Goal: Use online tool/utility

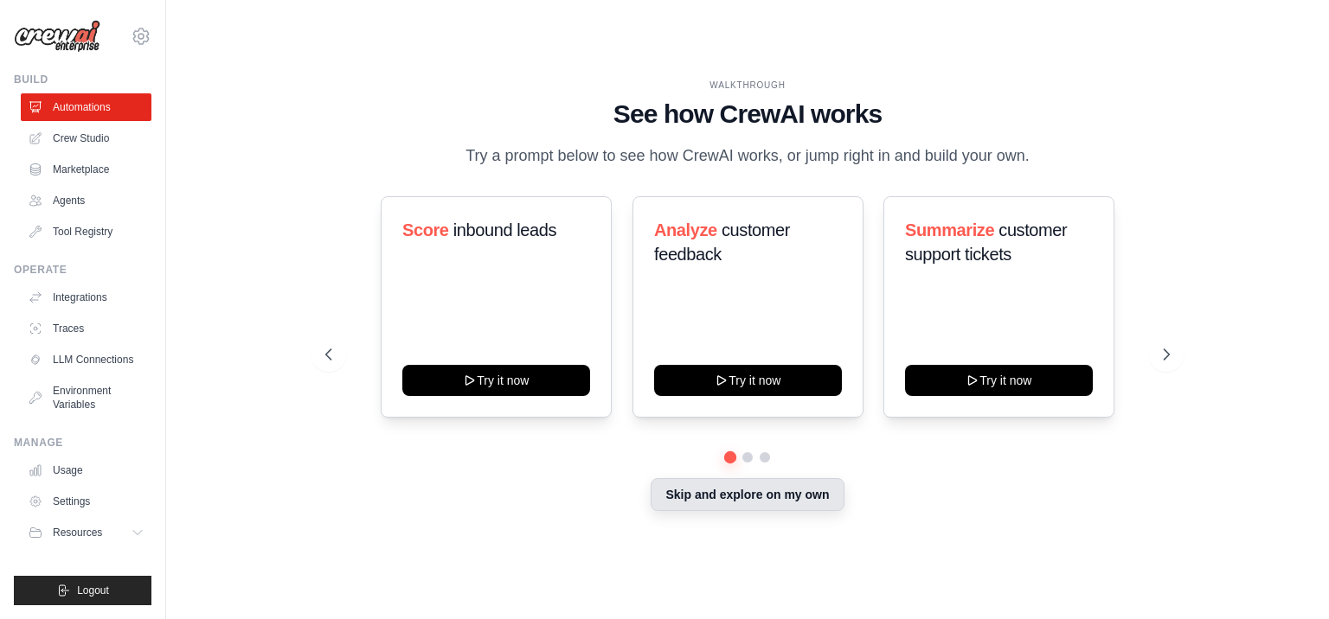
click at [709, 511] on button "Skip and explore on my own" at bounding box center [746, 494] width 193 height 33
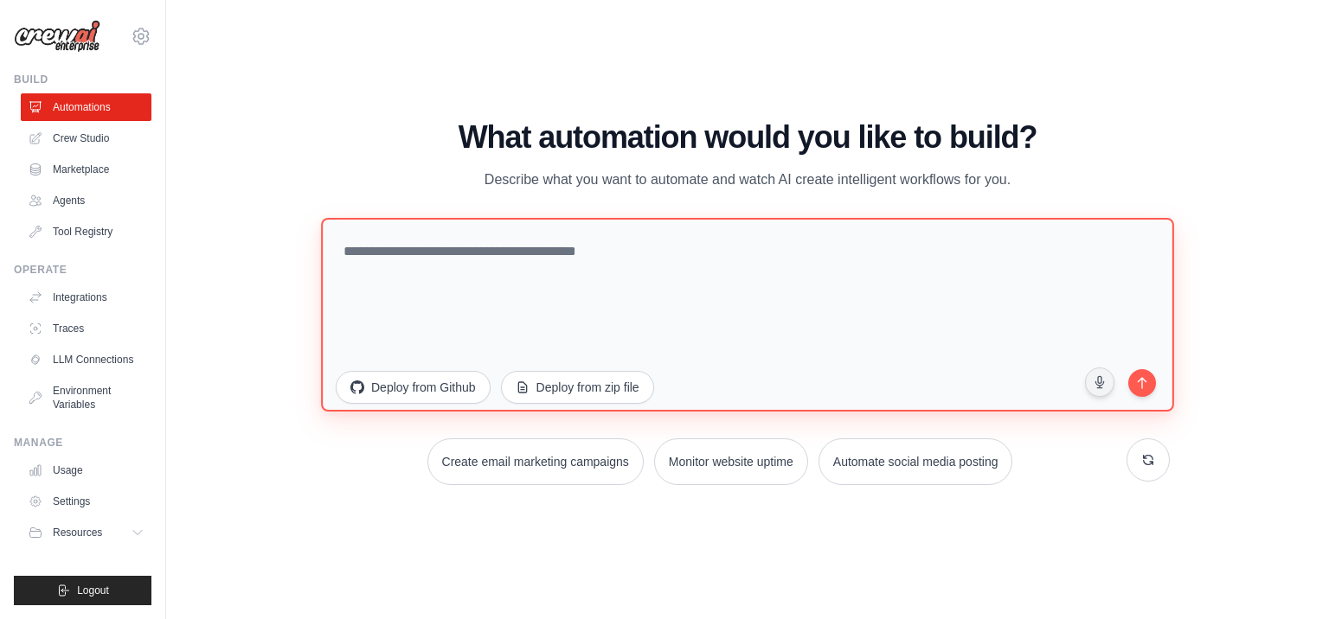
click at [564, 291] on textarea at bounding box center [747, 315] width 853 height 194
click at [528, 316] on textarea at bounding box center [747, 315] width 853 height 194
paste textarea "**********"
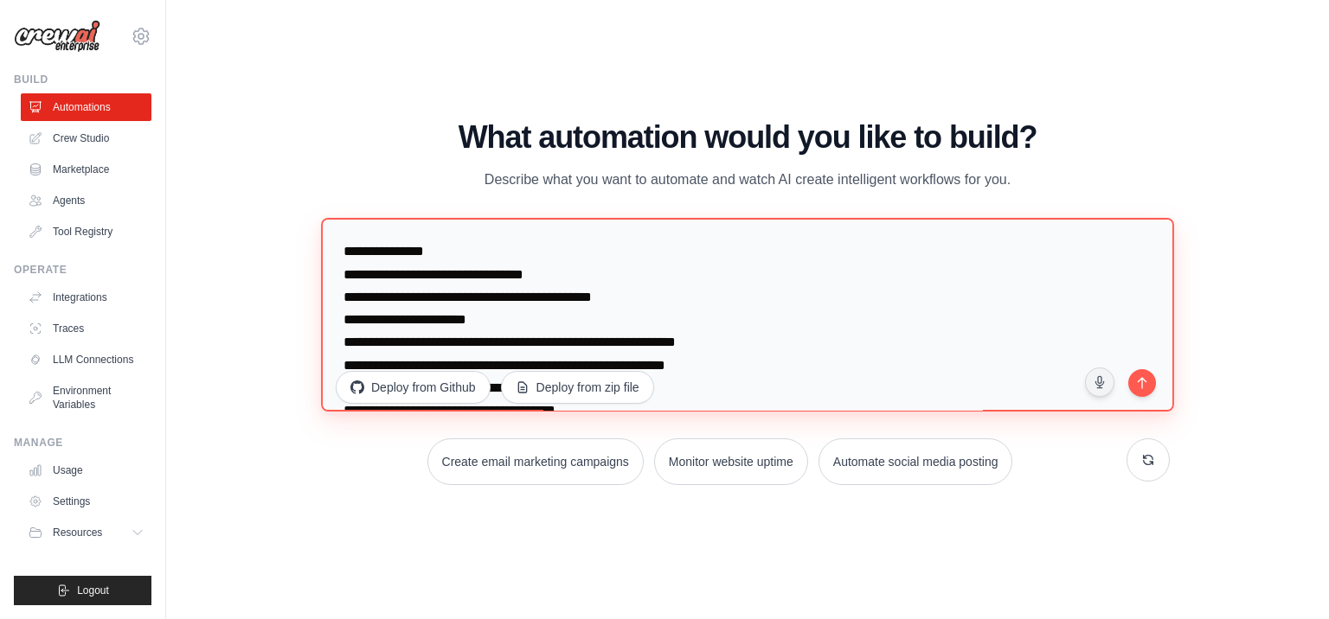
scroll to position [55, 0]
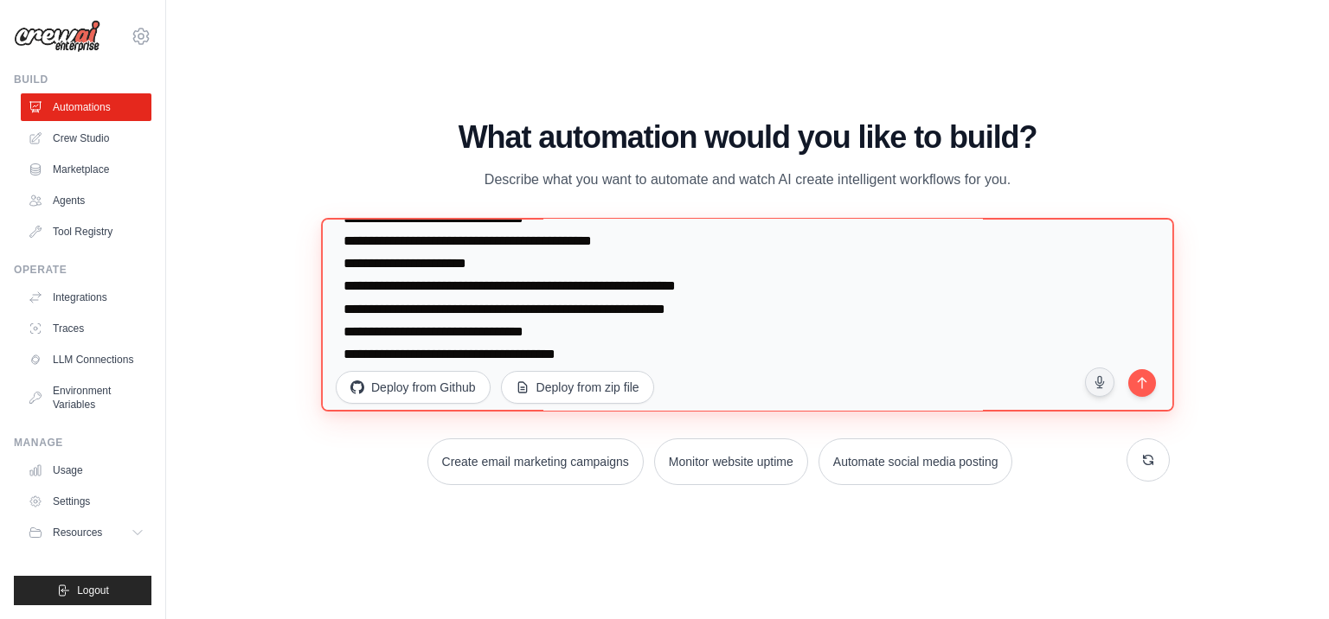
click at [569, 284] on textarea "**********" at bounding box center [747, 315] width 853 height 194
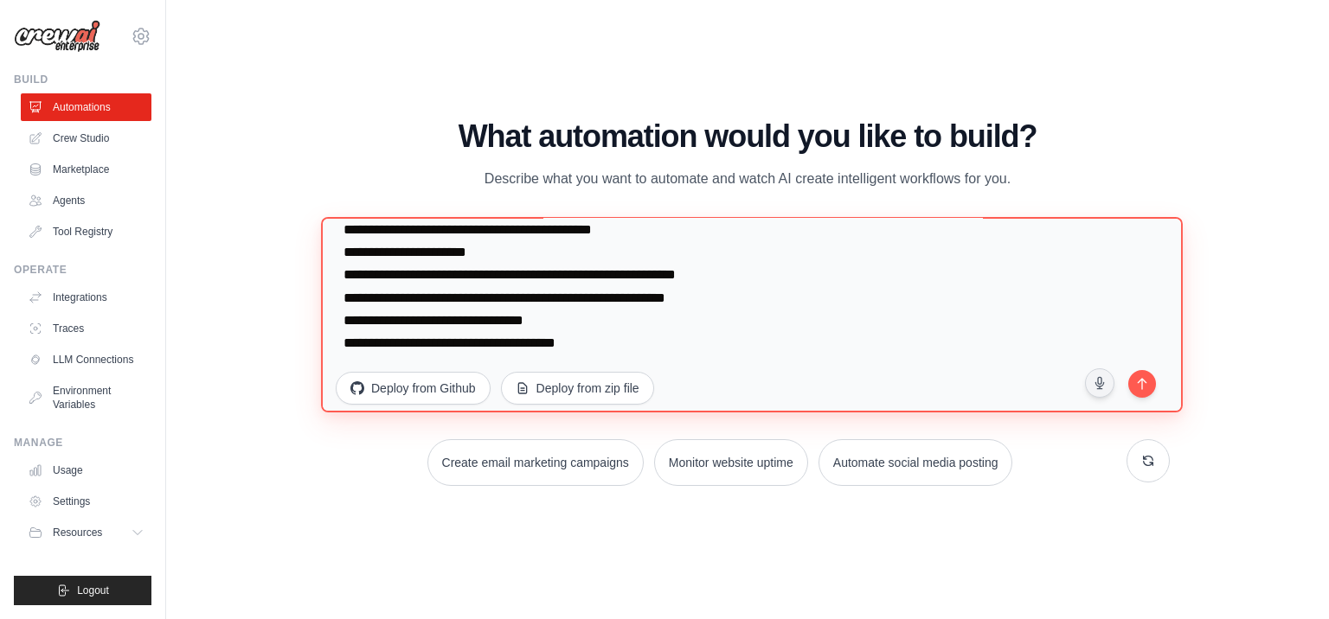
scroll to position [112, 0]
drag, startPoint x: 797, startPoint y: 398, endPoint x: 305, endPoint y: 363, distance: 492.5
click at [305, 363] on div "WALKTHROUGH See how [PERSON_NAME] works Try a prompt below to see how [PERSON_N…" at bounding box center [747, 309] width 886 height 381
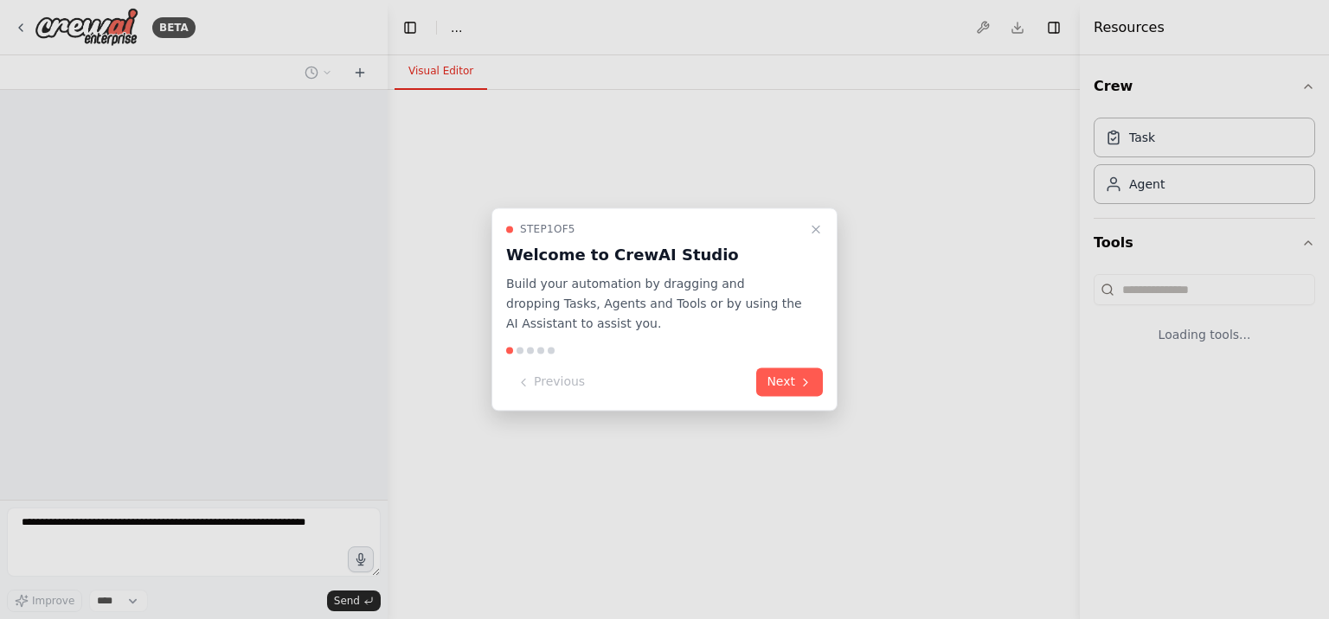
select select "****"
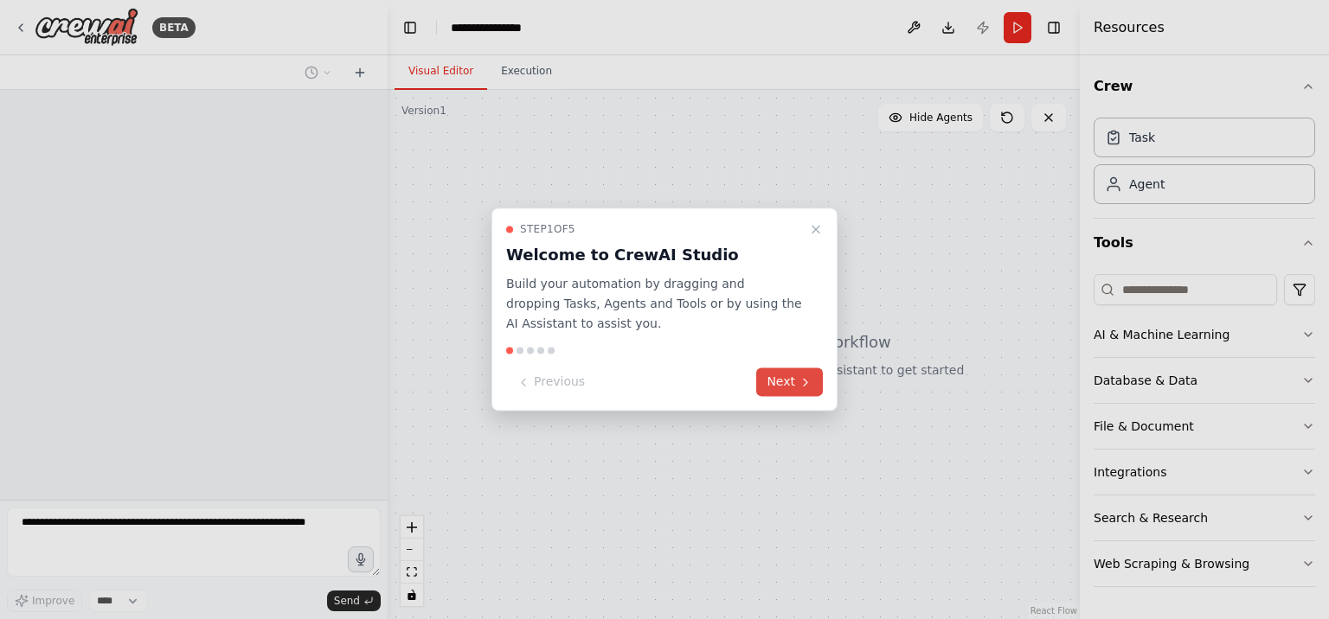
click at [783, 375] on button "Next" at bounding box center [789, 382] width 67 height 29
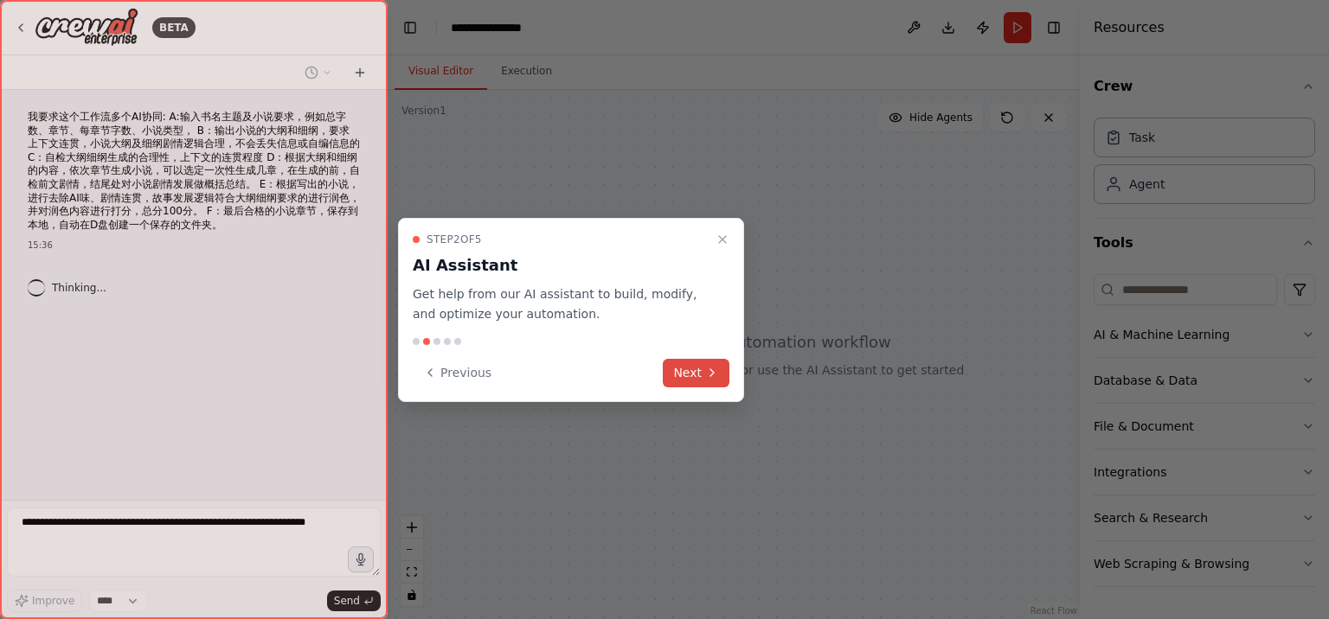
click at [699, 371] on button "Next" at bounding box center [696, 373] width 67 height 29
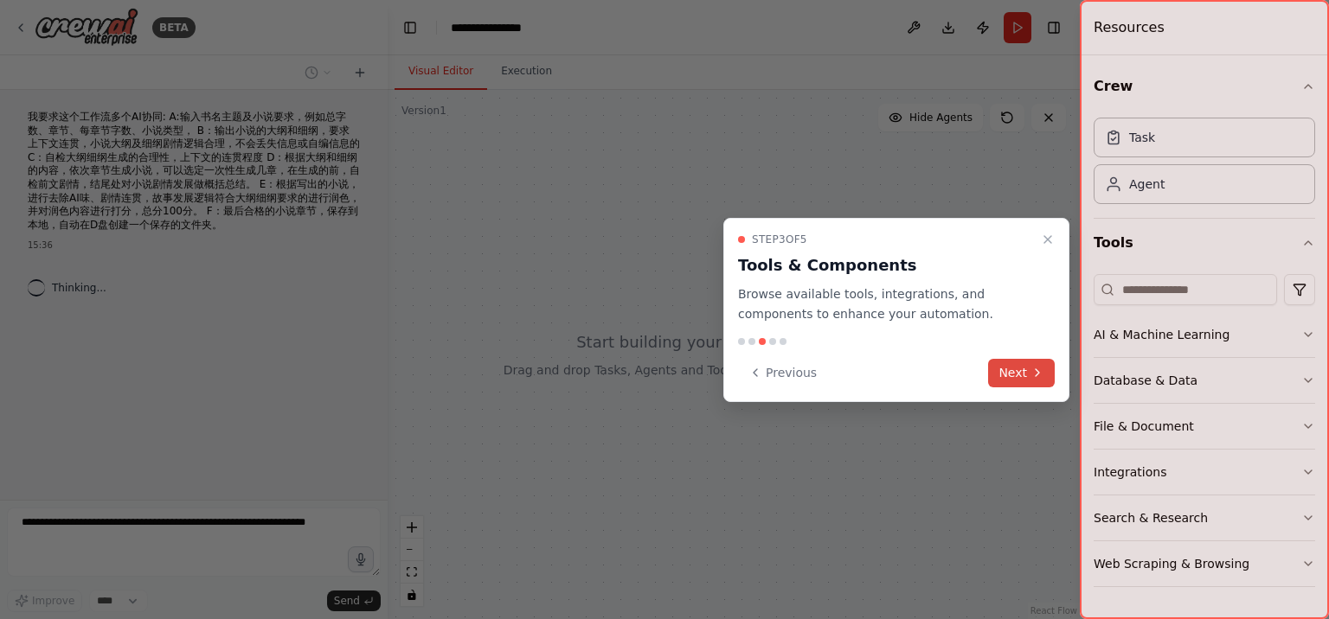
click at [998, 373] on button "Next" at bounding box center [1021, 373] width 67 height 29
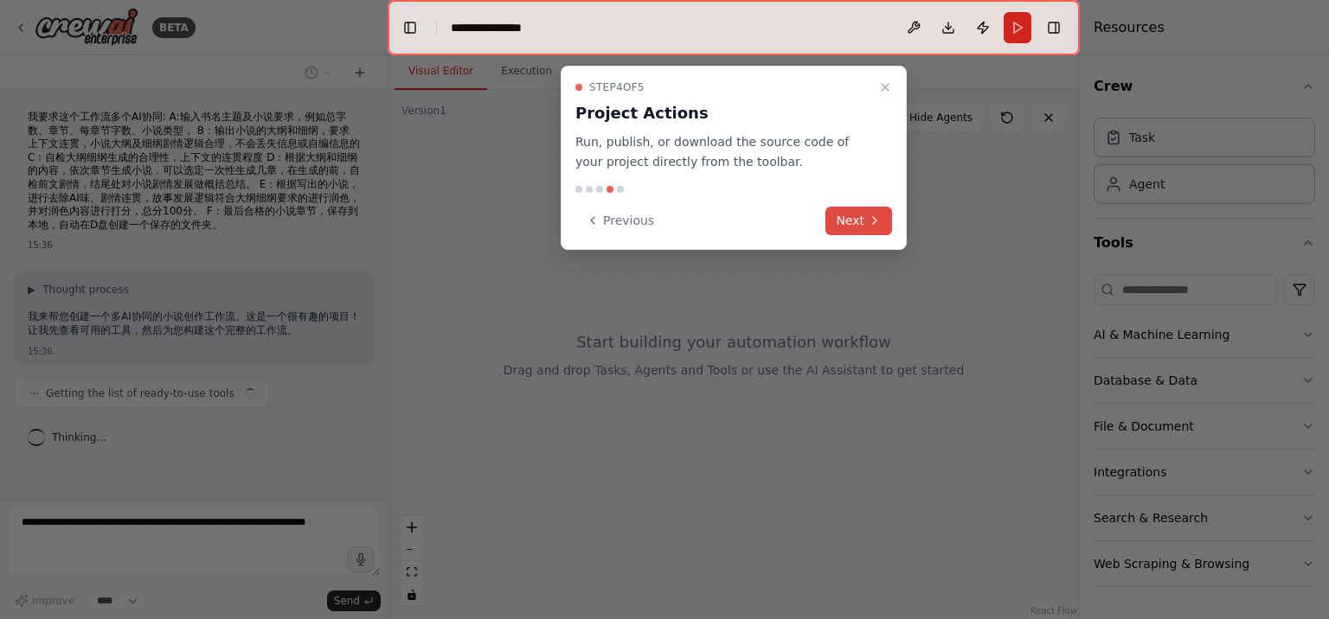
click at [877, 211] on button "Next" at bounding box center [858, 221] width 67 height 29
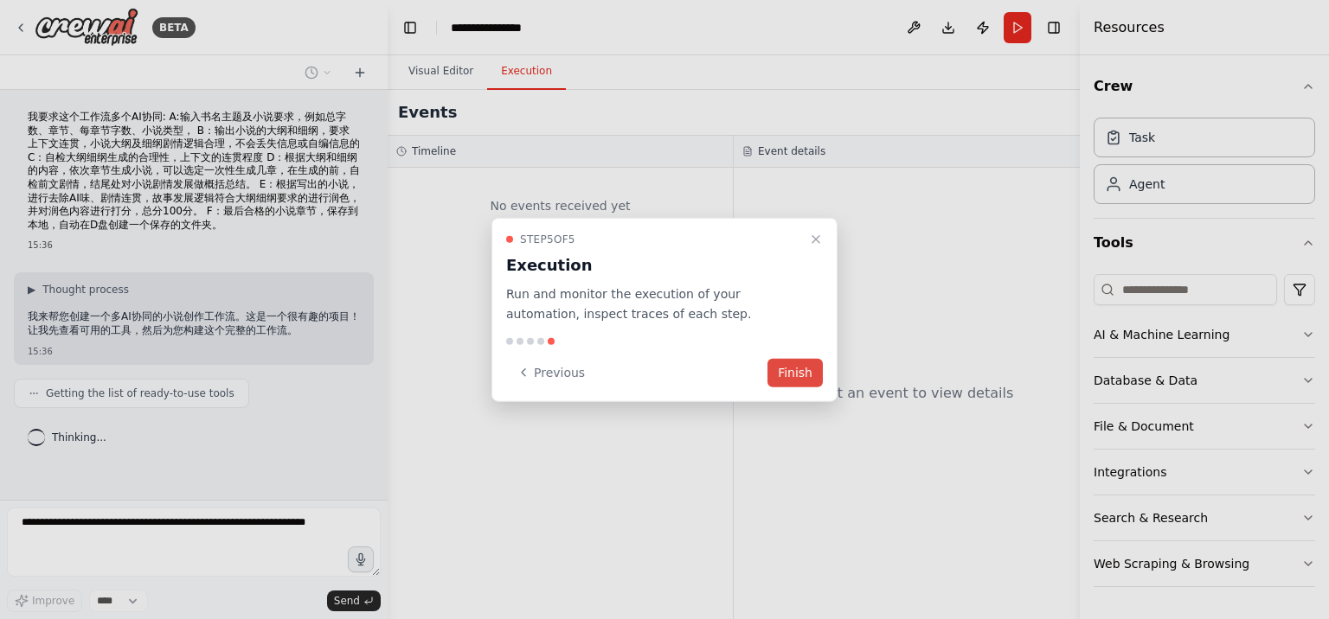
click at [791, 366] on button "Finish" at bounding box center [794, 372] width 55 height 29
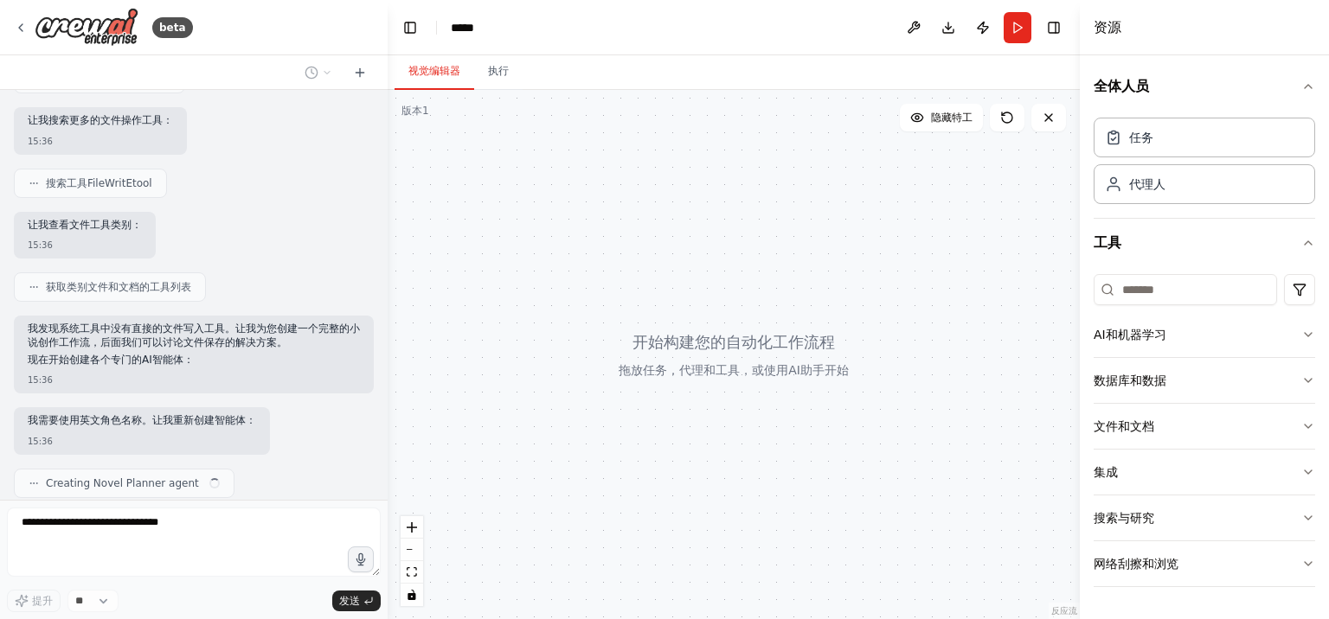
scroll to position [507, 0]
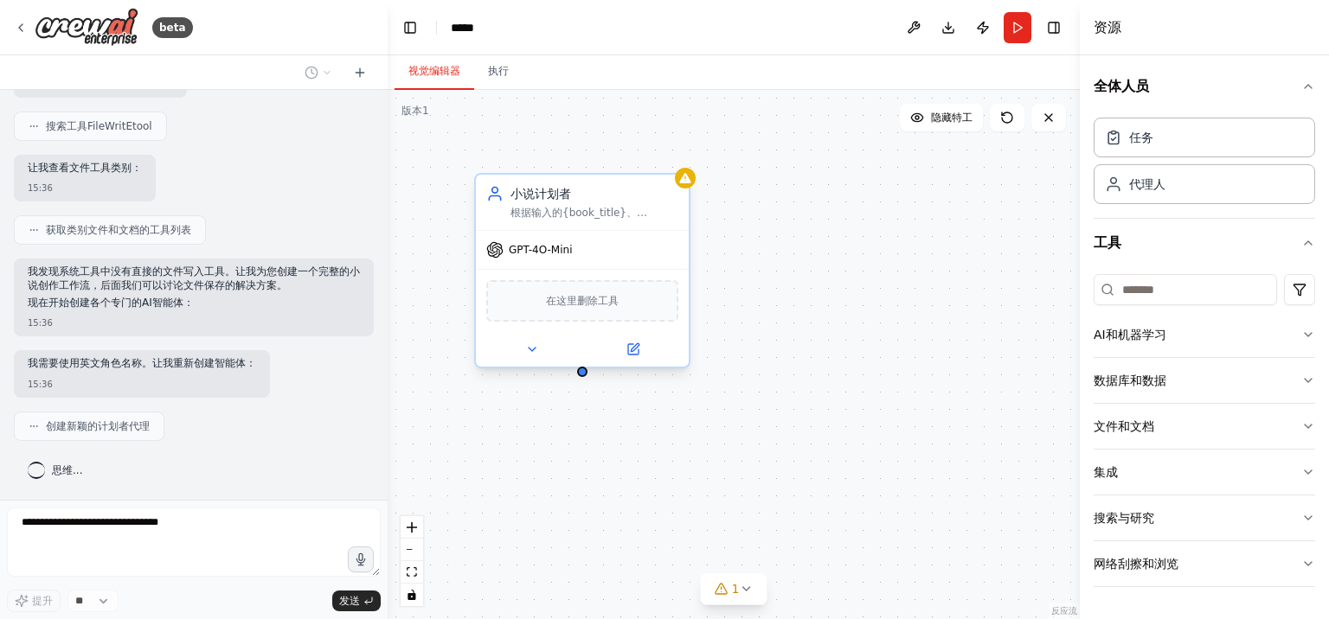
click at [545, 254] on font "GPT-4O-Mini" at bounding box center [540, 250] width 63 height 12
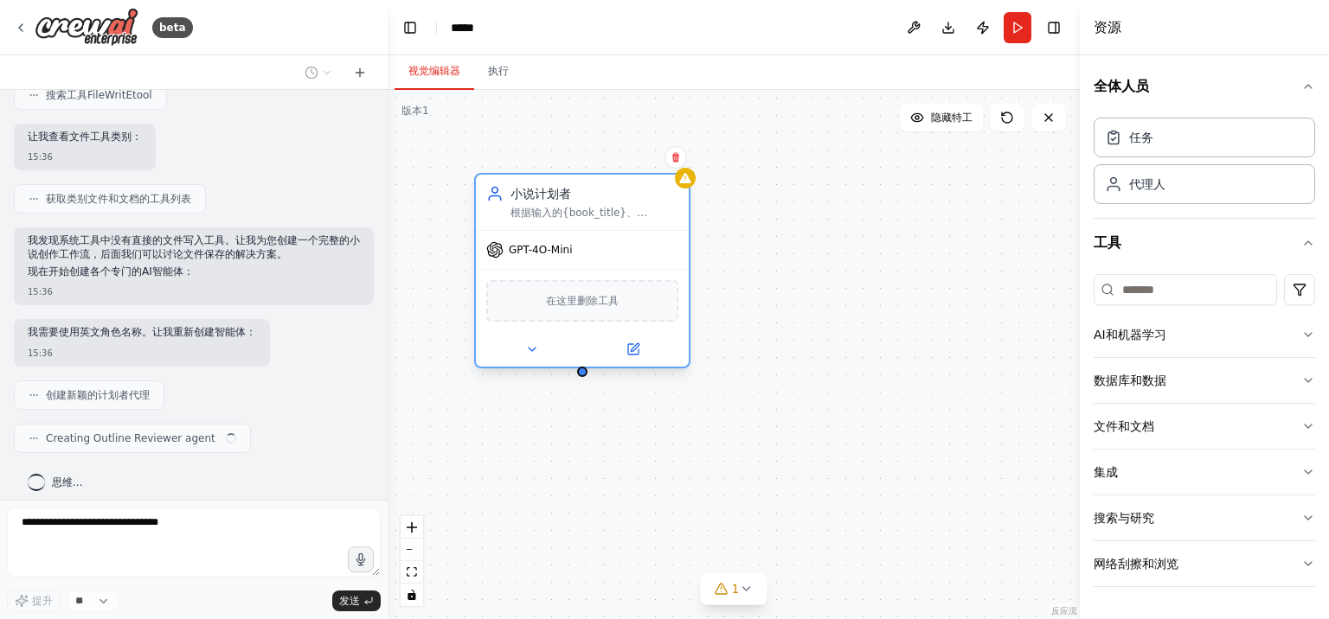
scroll to position [550, 0]
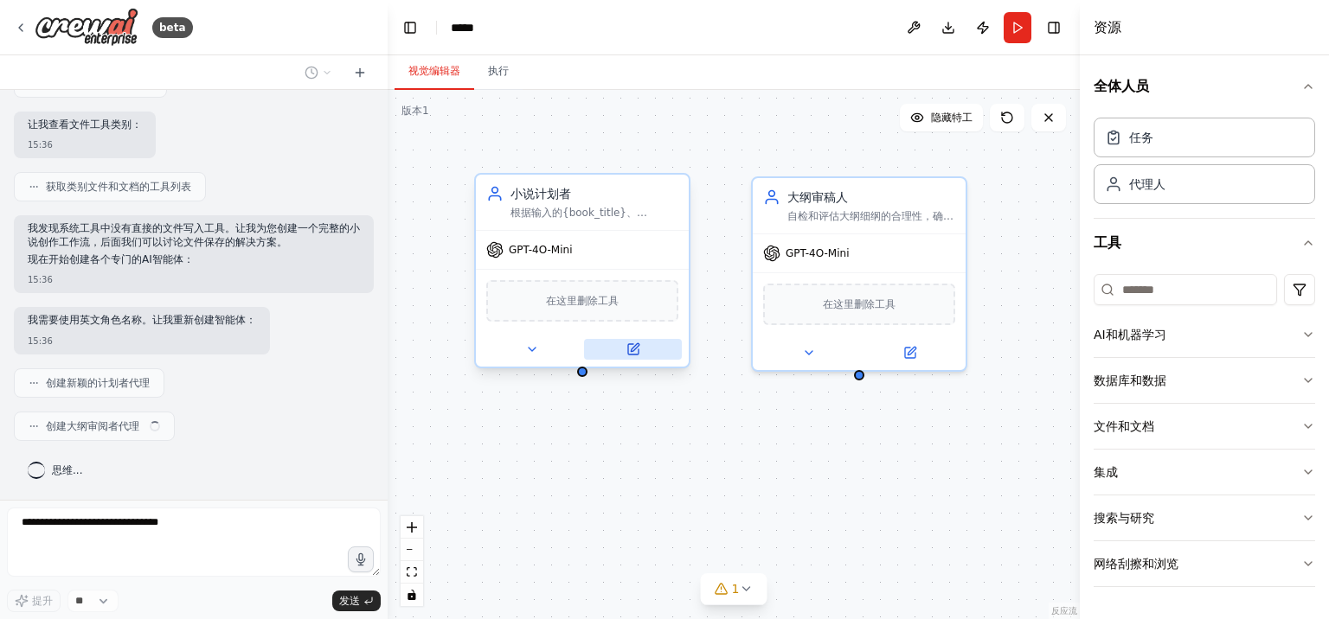
click at [630, 351] on icon at bounding box center [633, 349] width 10 height 10
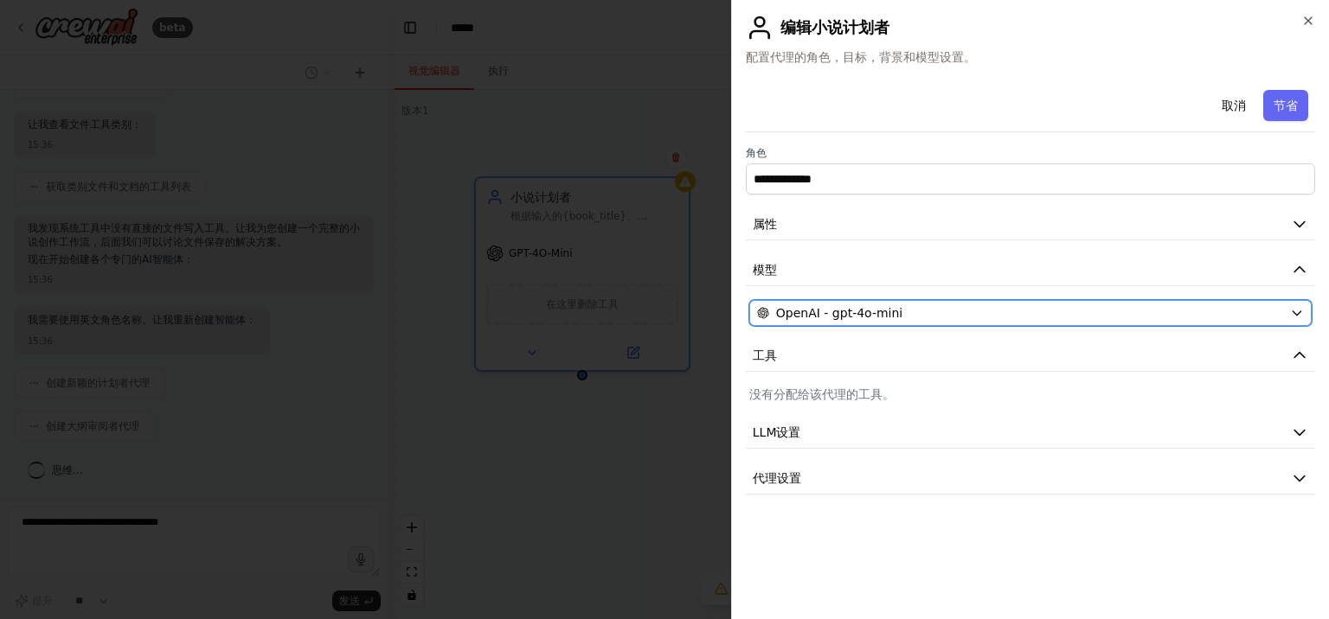
click at [938, 316] on div "OpenAI - gpt-4o-mini" at bounding box center [1020, 312] width 526 height 17
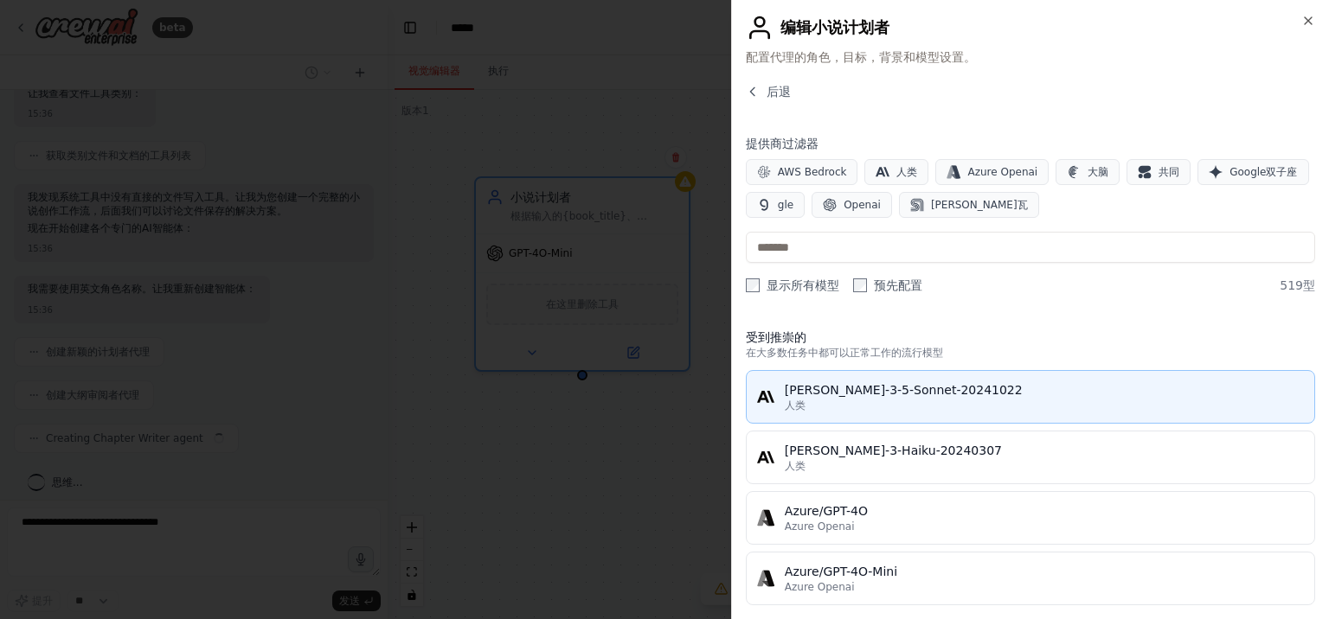
scroll to position [593, 0]
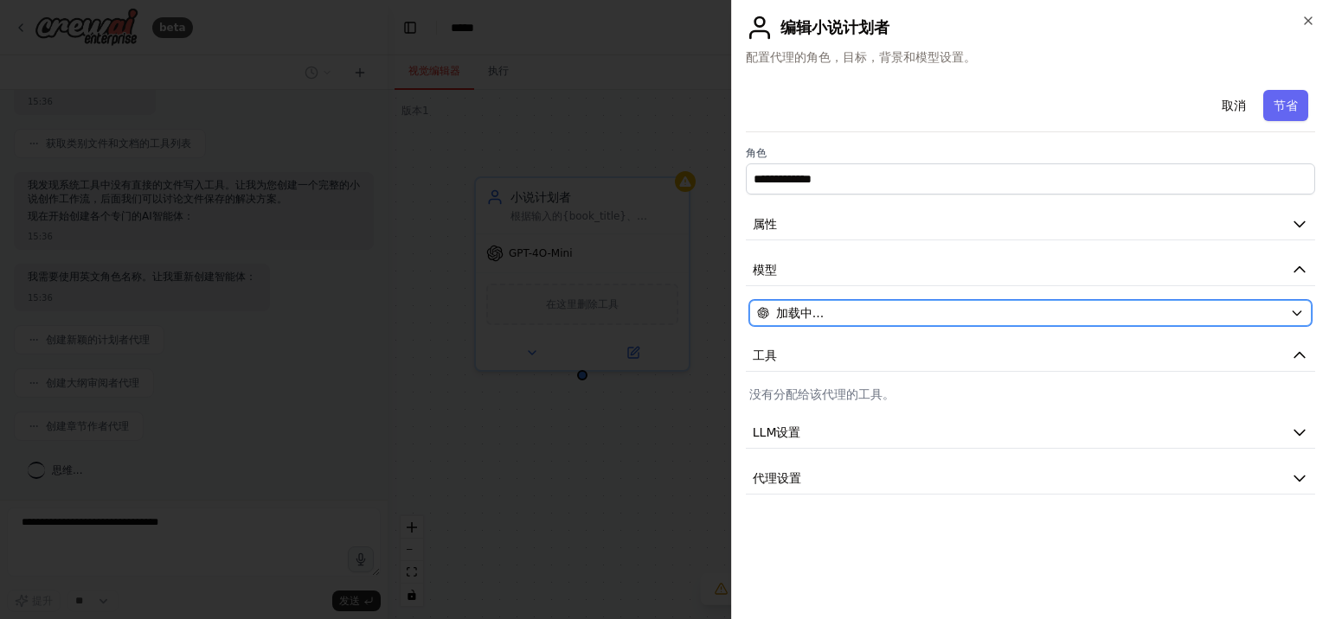
click at [917, 310] on div "加载中..." at bounding box center [1020, 312] width 526 height 17
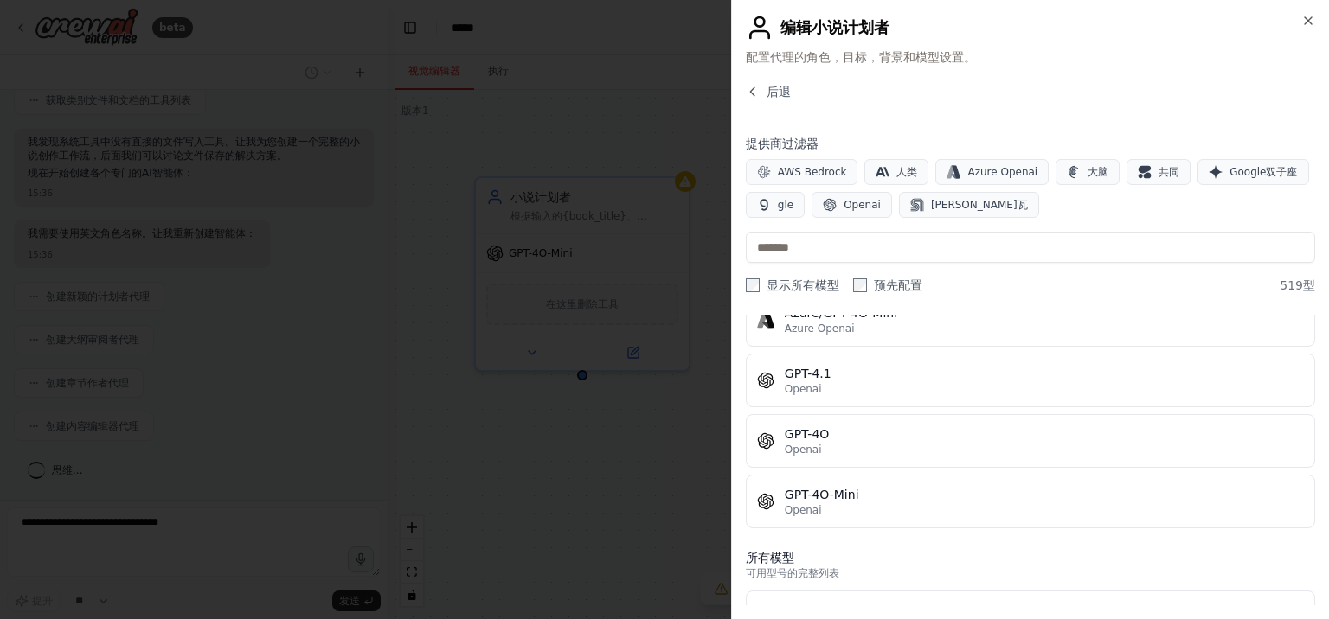
scroll to position [259, 0]
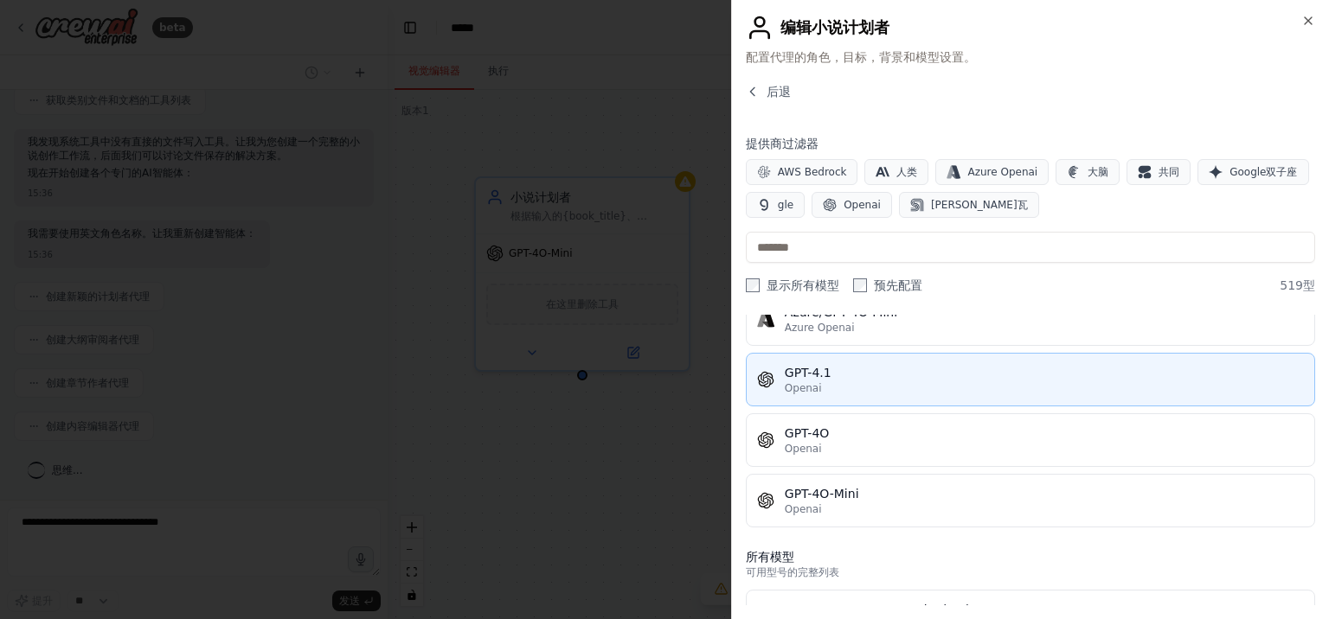
click at [948, 384] on div "Openai" at bounding box center [1044, 388] width 519 height 14
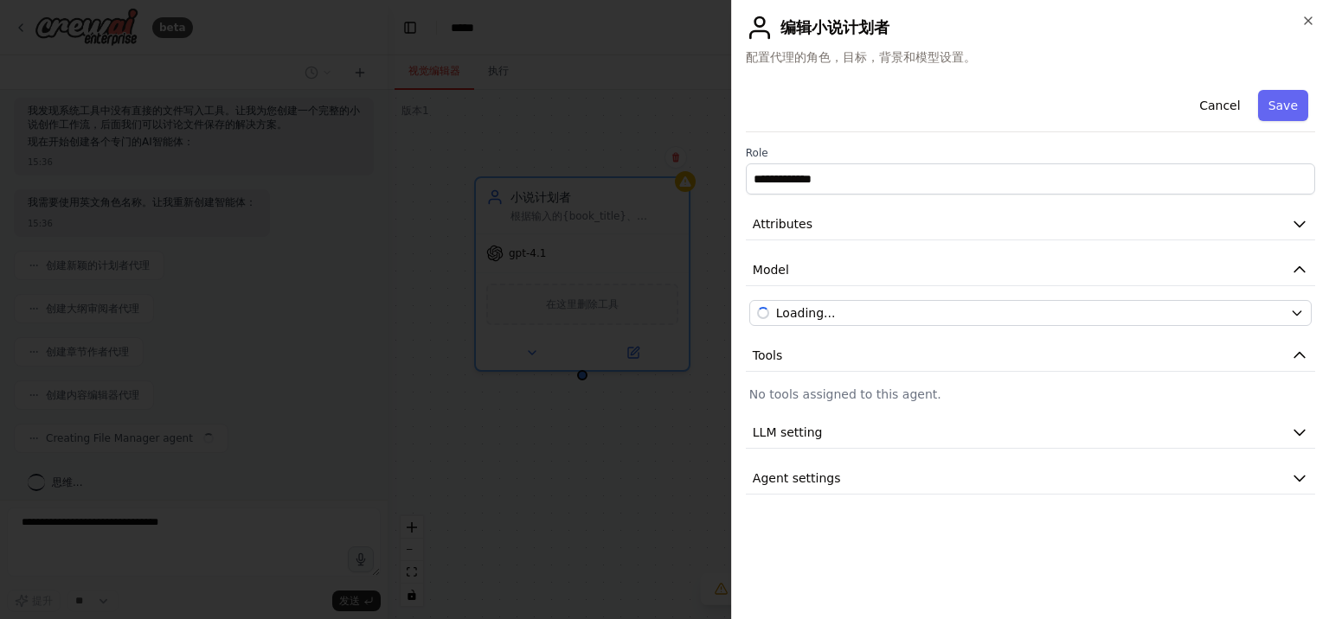
scroll to position [680, 0]
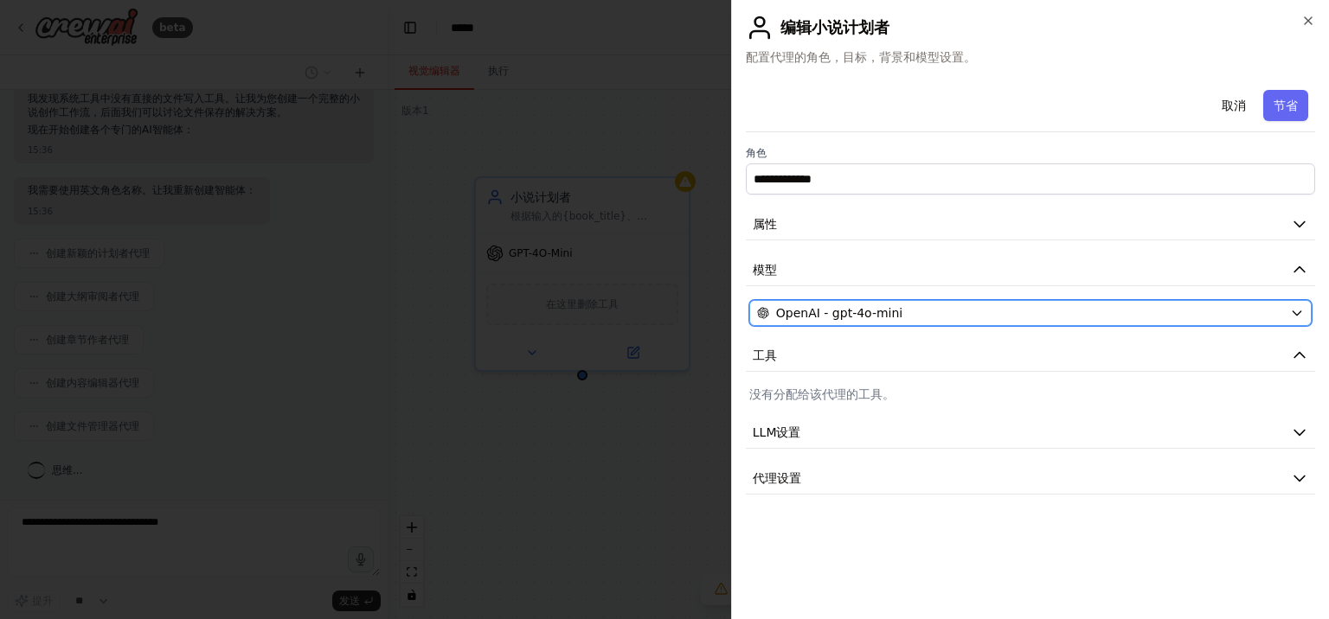
click at [969, 316] on div "OpenAI - gpt-4o-mini" at bounding box center [1020, 312] width 526 height 17
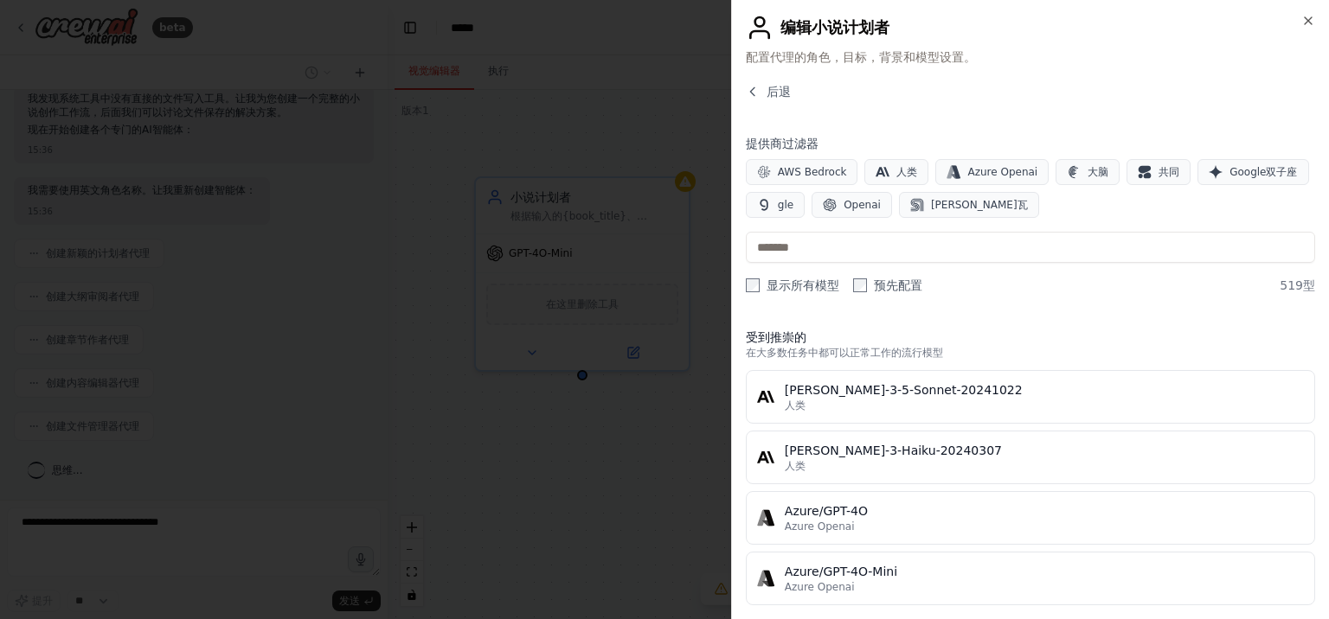
scroll to position [173, 0]
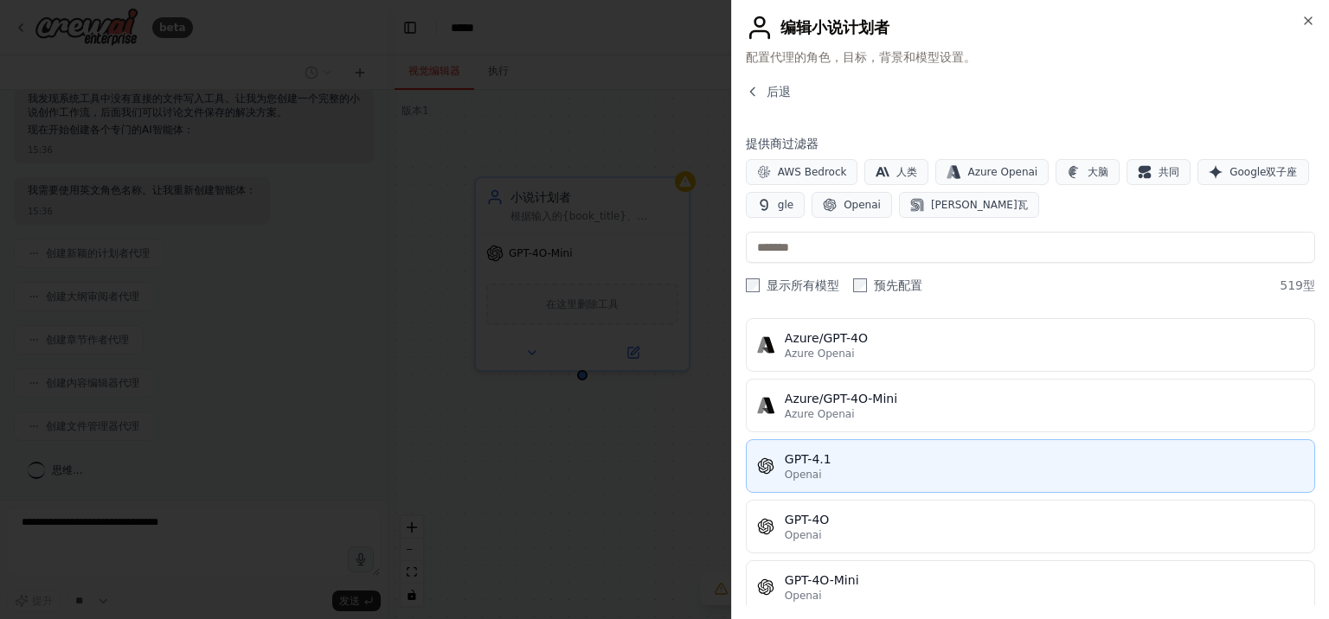
click at [810, 462] on font "GPT-4.1" at bounding box center [808, 459] width 47 height 14
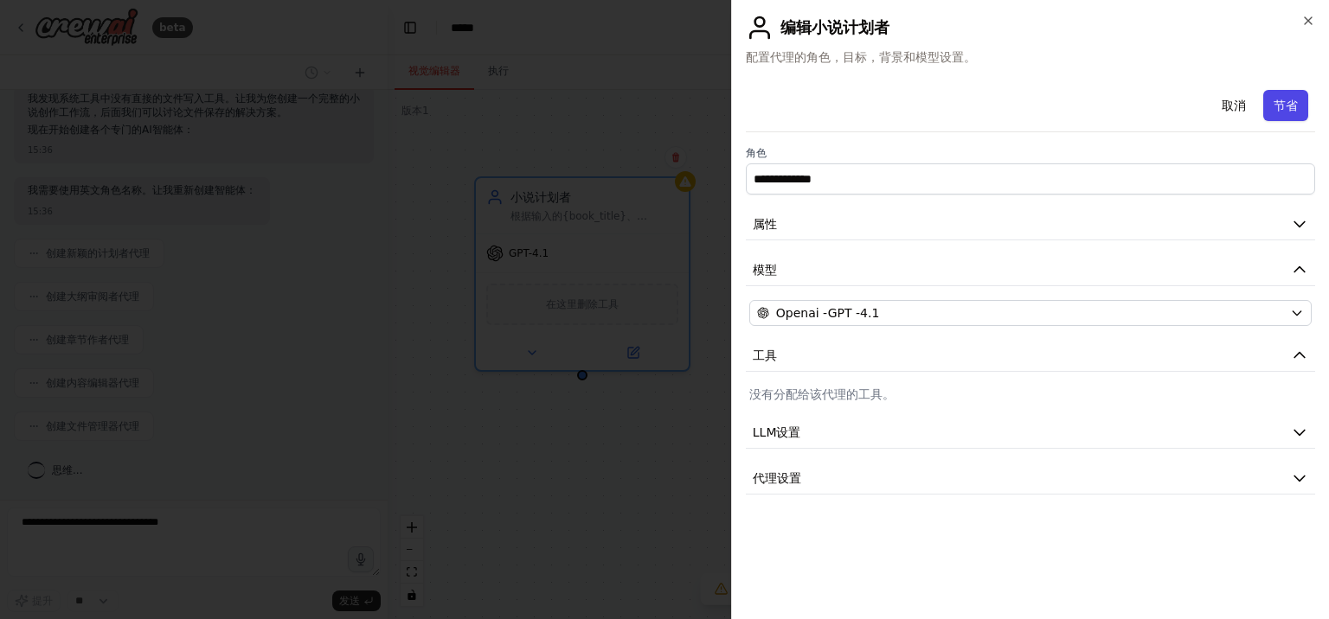
click at [1277, 112] on font "节省" at bounding box center [1285, 106] width 24 height 14
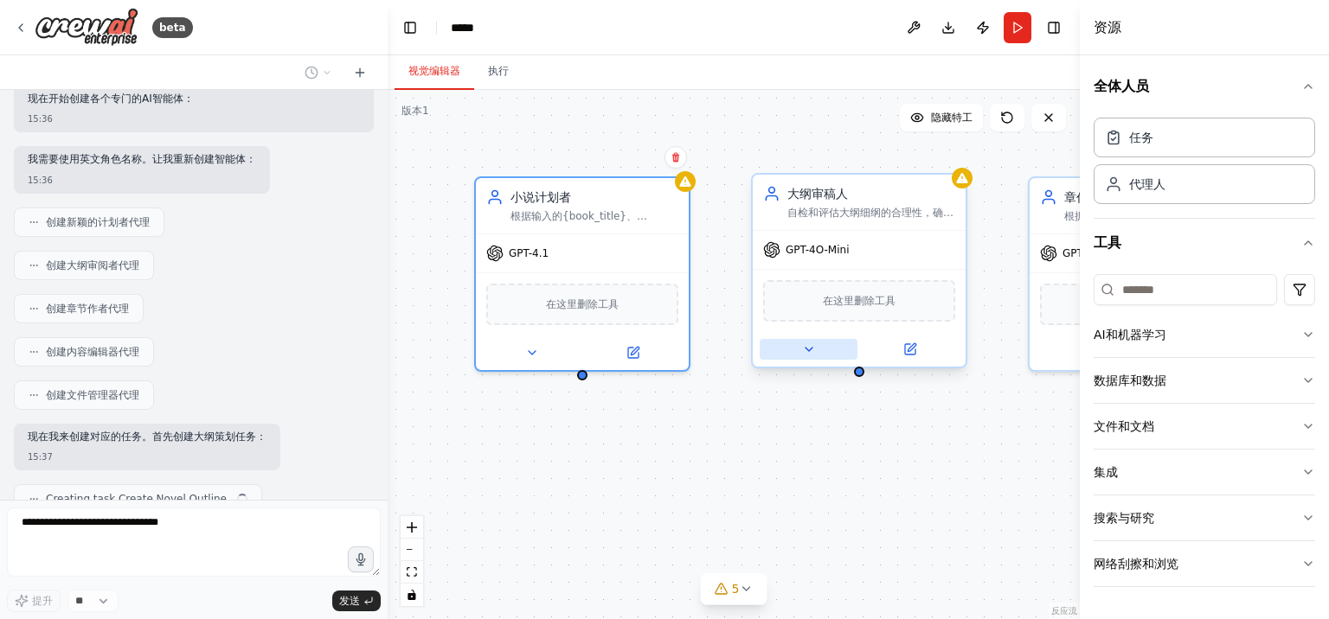
scroll to position [786, 0]
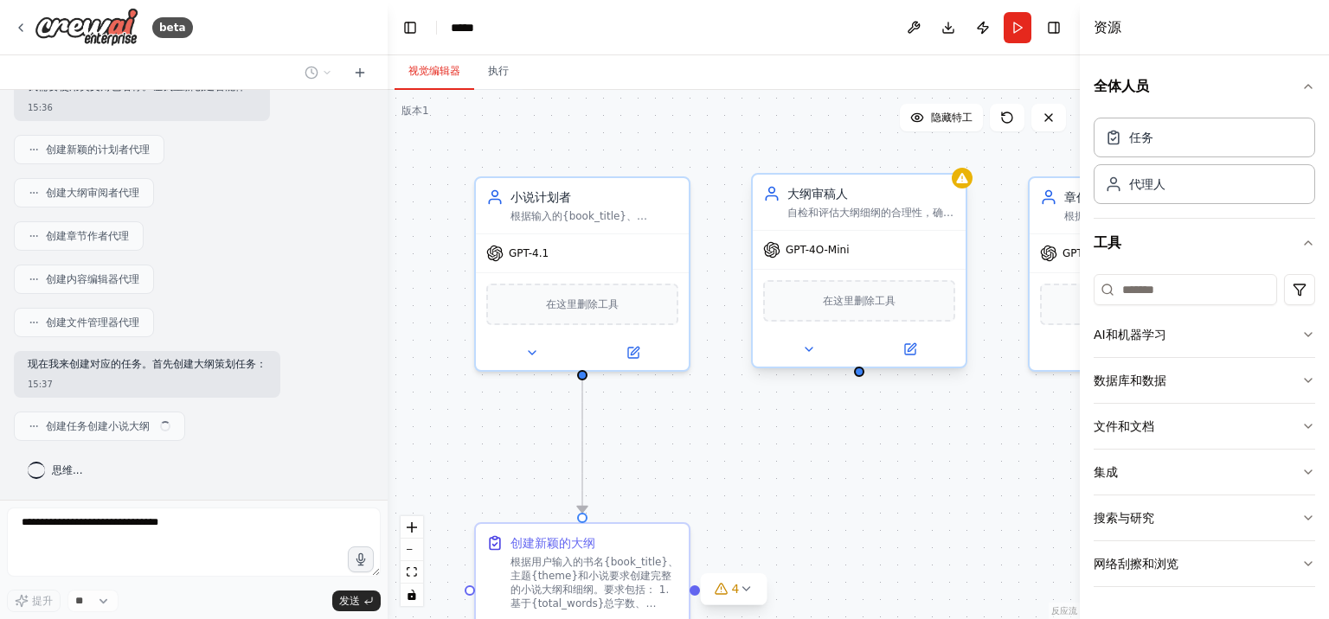
click at [841, 256] on font "GPT-4O-Mini" at bounding box center [816, 250] width 63 height 12
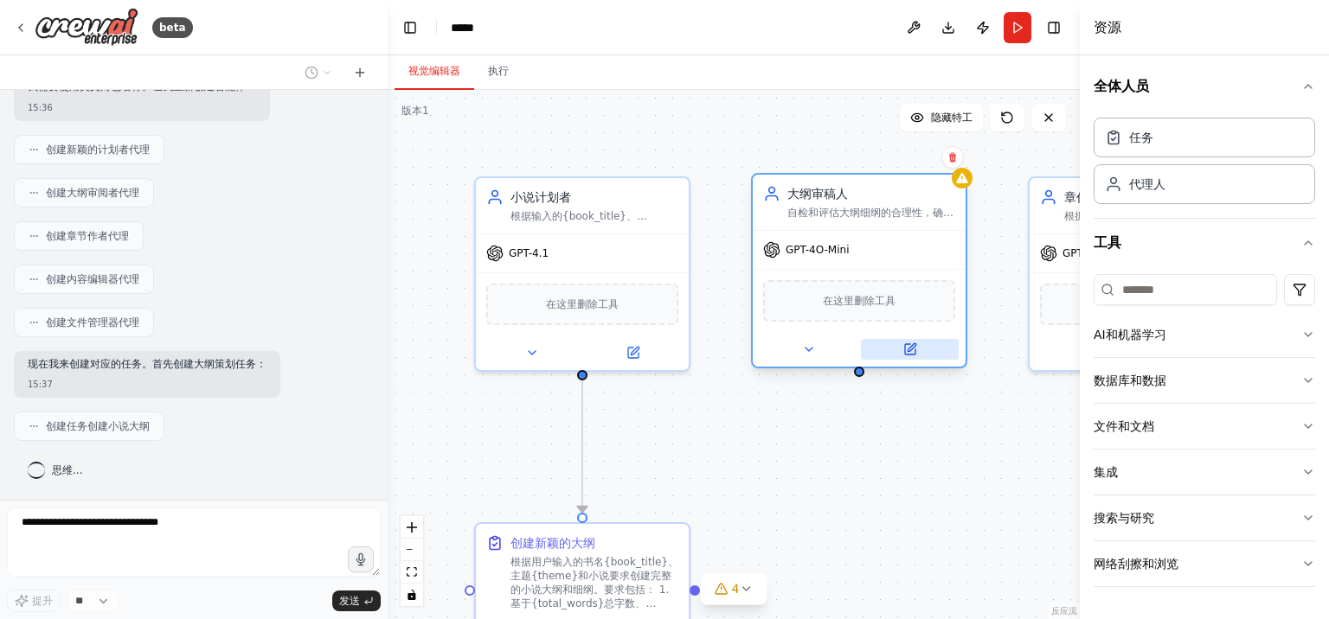
click at [913, 353] on icon at bounding box center [910, 349] width 10 height 10
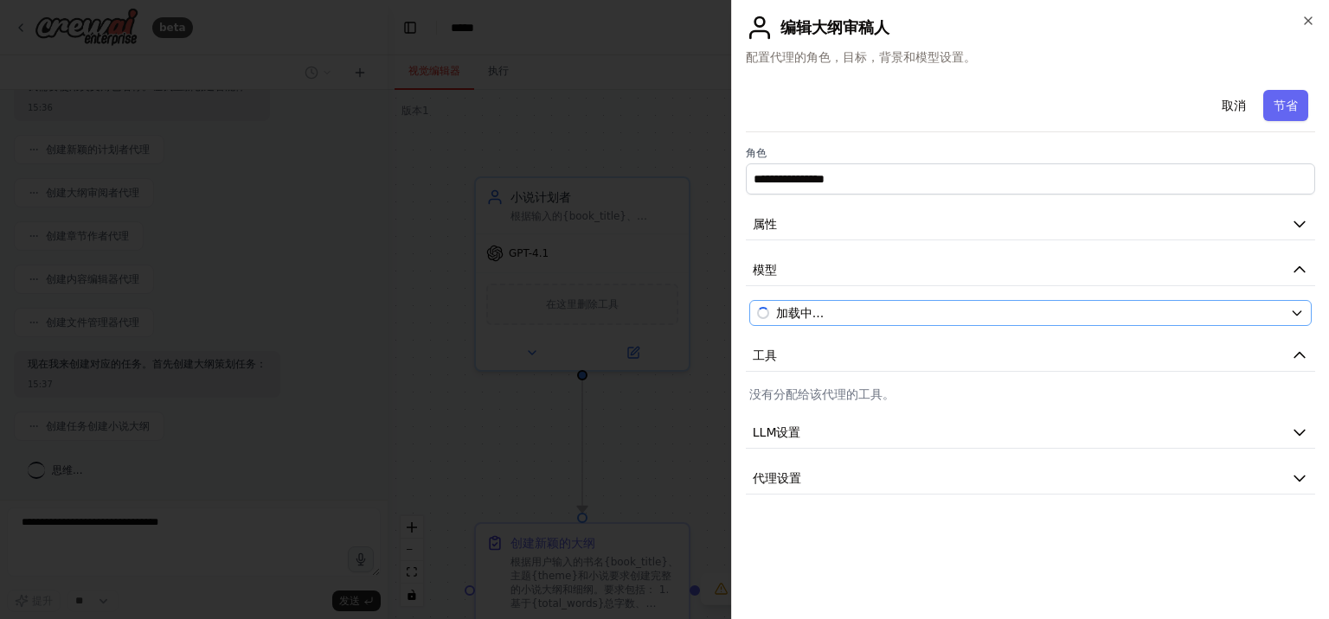
click at [894, 316] on div "加载中..." at bounding box center [1020, 312] width 526 height 17
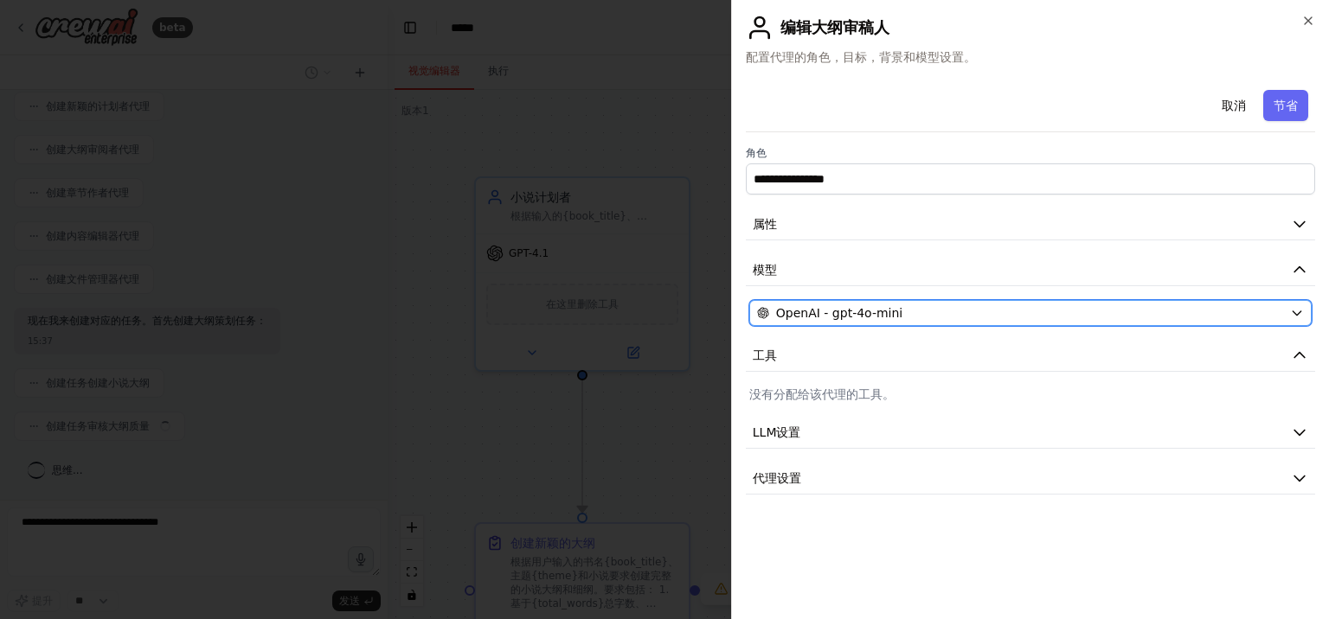
click at [894, 316] on span "OpenAI - gpt-4o-mini" at bounding box center [839, 312] width 126 height 17
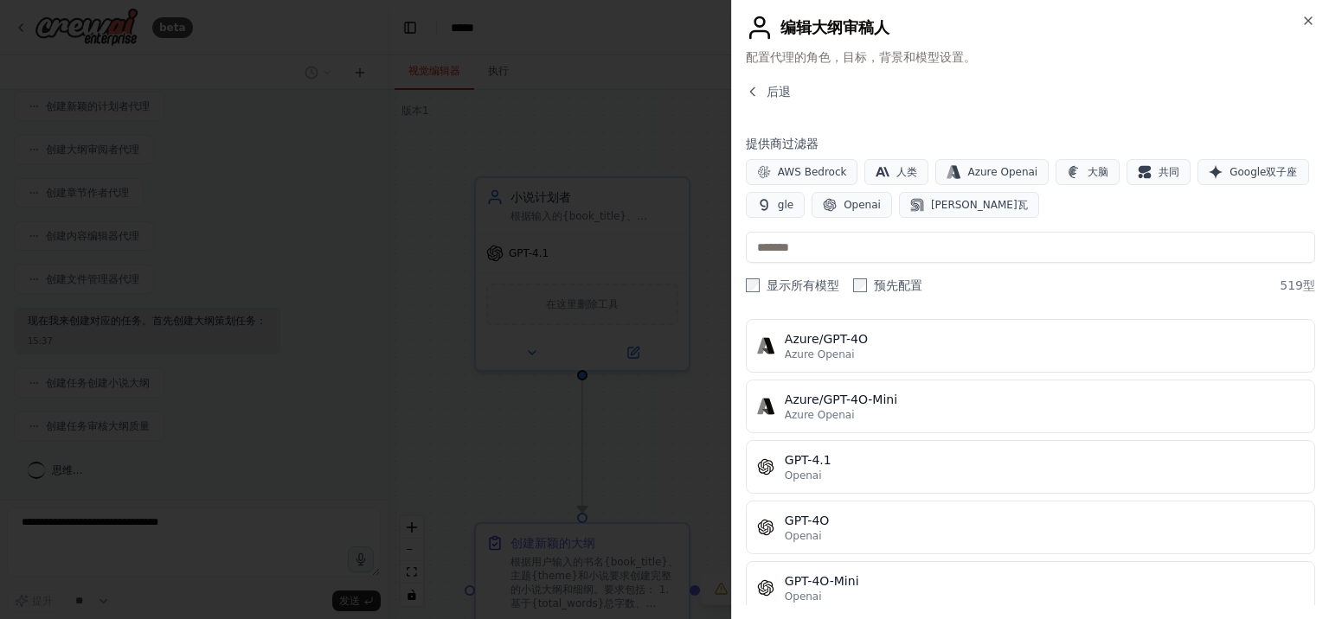
scroll to position [173, 0]
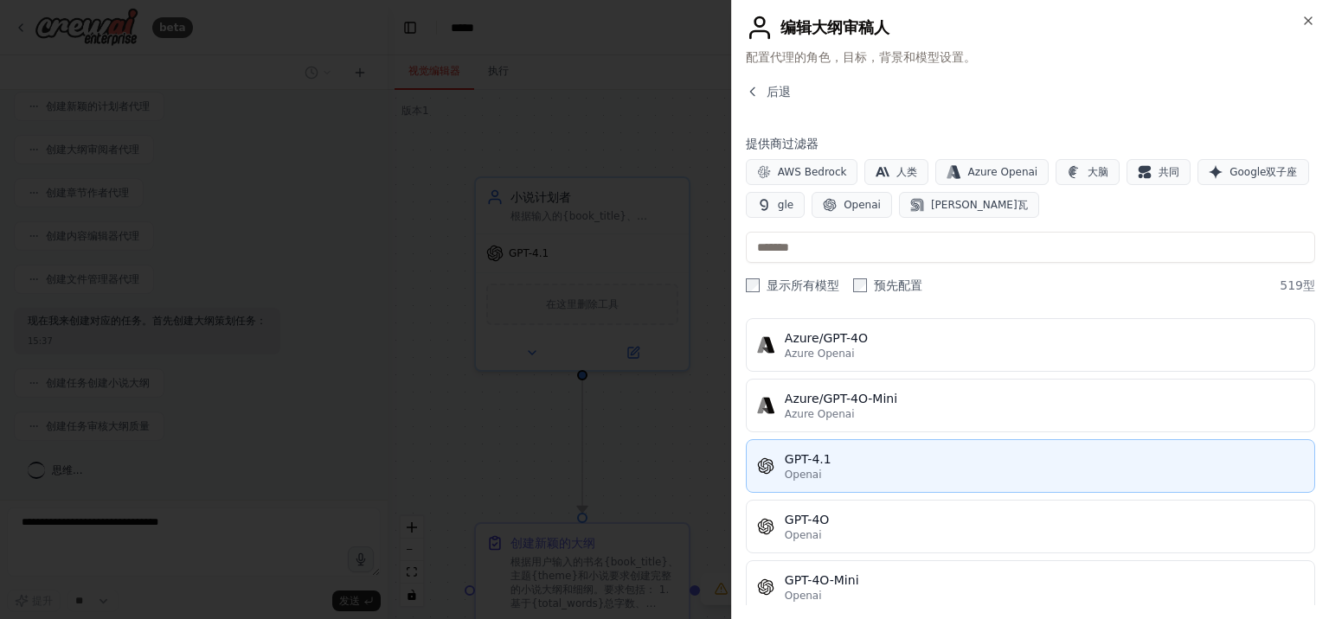
click at [838, 460] on div "GPT-4.1" at bounding box center [1044, 459] width 519 height 17
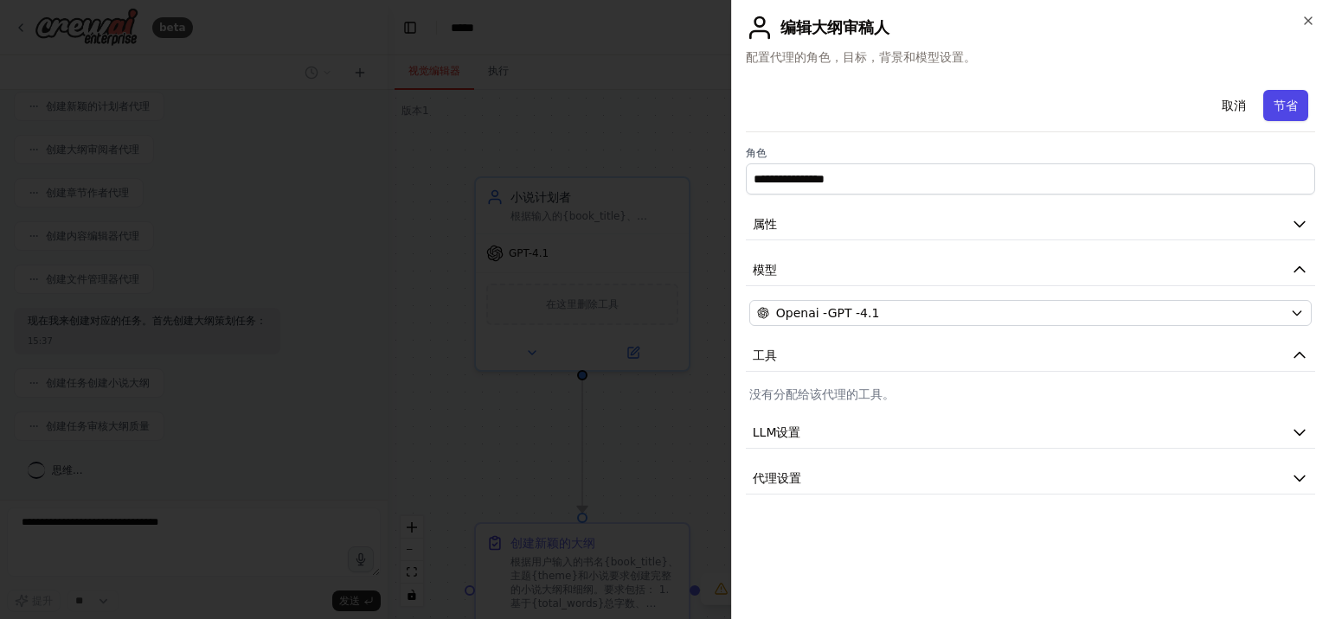
click at [1282, 111] on font "节省" at bounding box center [1285, 106] width 24 height 14
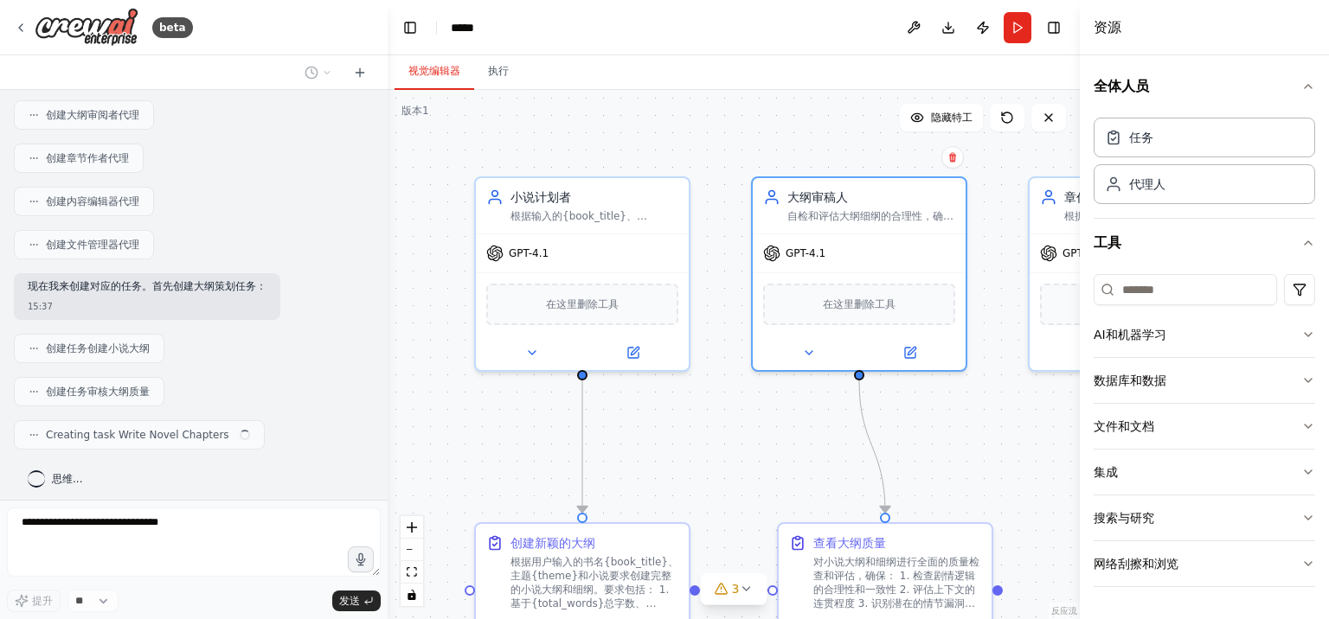
scroll to position [873, 0]
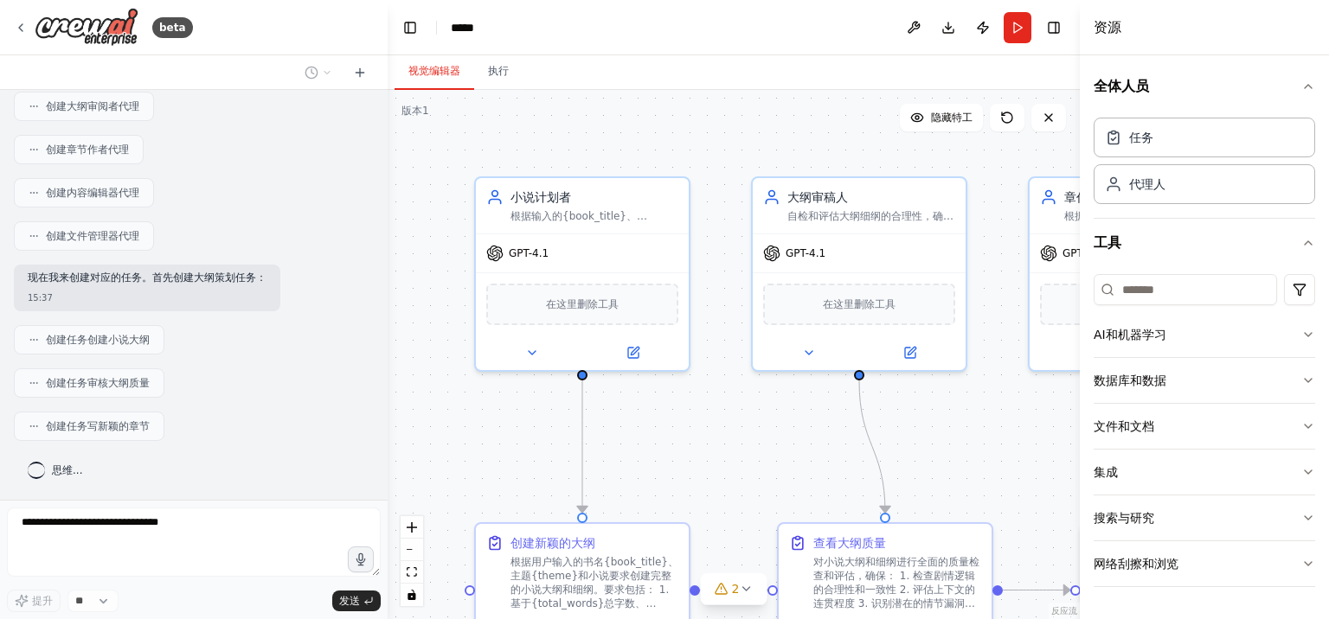
drag, startPoint x: 981, startPoint y: 415, endPoint x: 891, endPoint y: 414, distance: 90.0
click at [891, 414] on div ".deletable-edge-delete-btn { width: 20px; height: 20px; border: 0px solid #ffff…" at bounding box center [733, 354] width 692 height 529
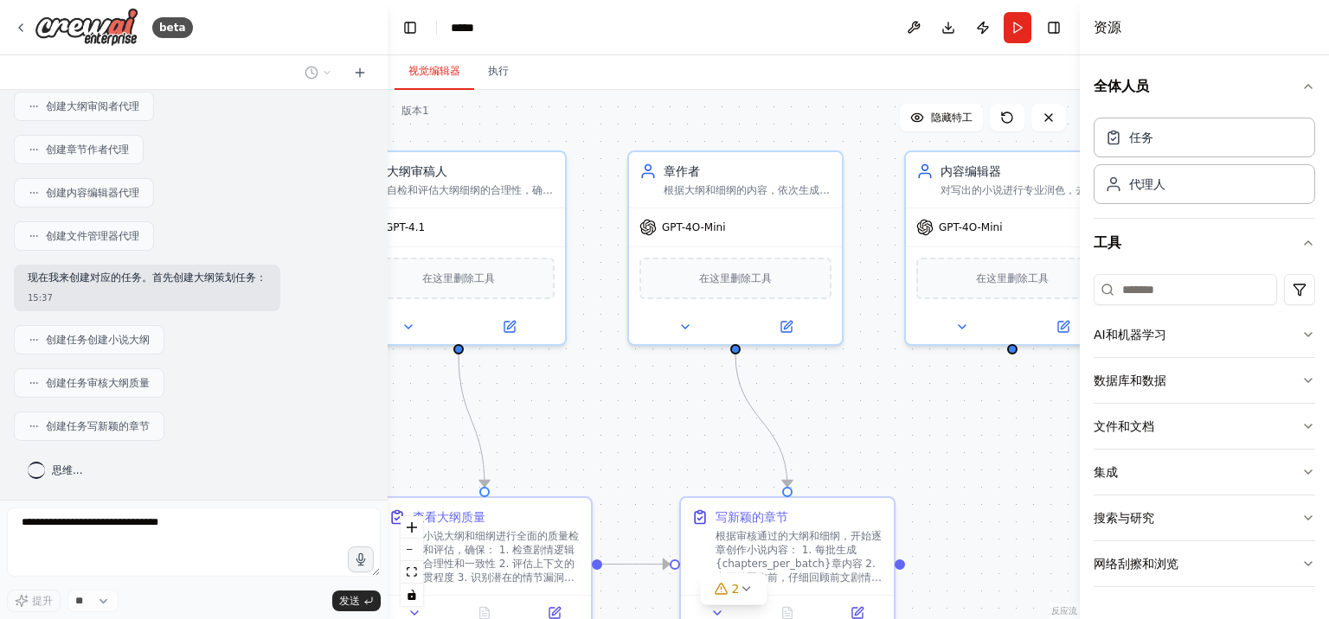
drag, startPoint x: 917, startPoint y: 407, endPoint x: 516, endPoint y: 381, distance: 401.3
click at [516, 381] on div ".deletable-edge-delete-btn { width: 20px; height: 20px; border: 0px solid #ffff…" at bounding box center [733, 354] width 692 height 529
click at [704, 226] on font "GPT-4O-Mini" at bounding box center [693, 224] width 63 height 12
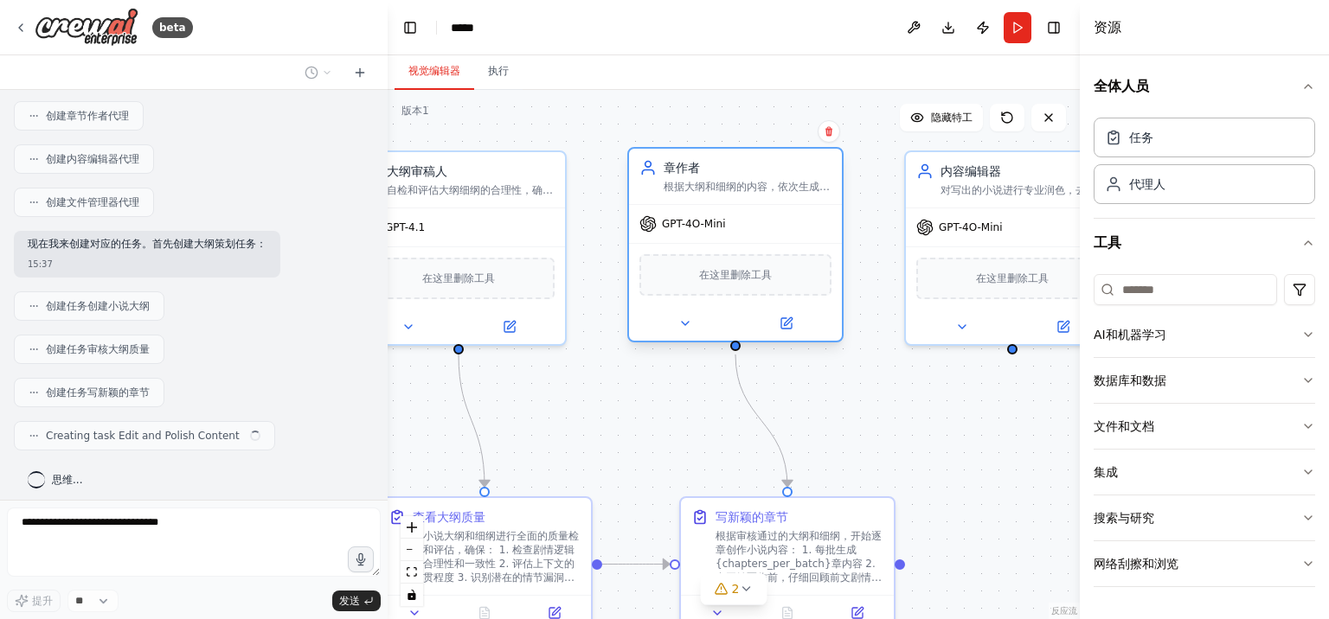
scroll to position [917, 0]
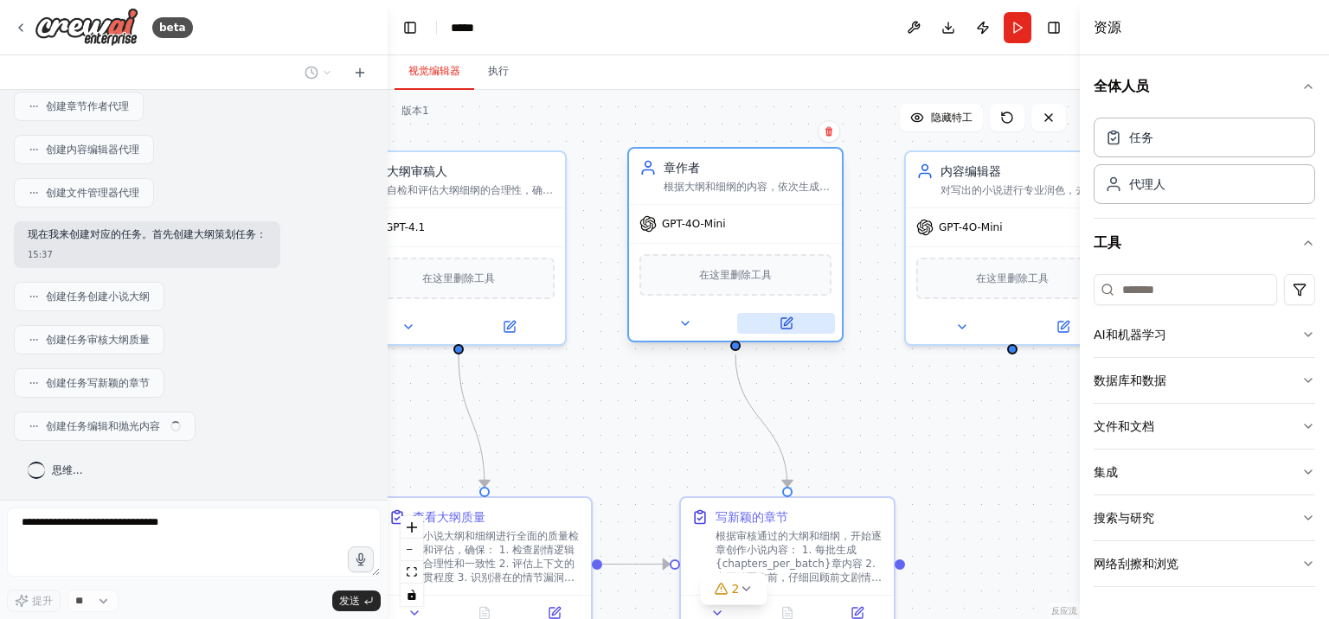
click at [792, 322] on icon at bounding box center [786, 324] width 14 height 14
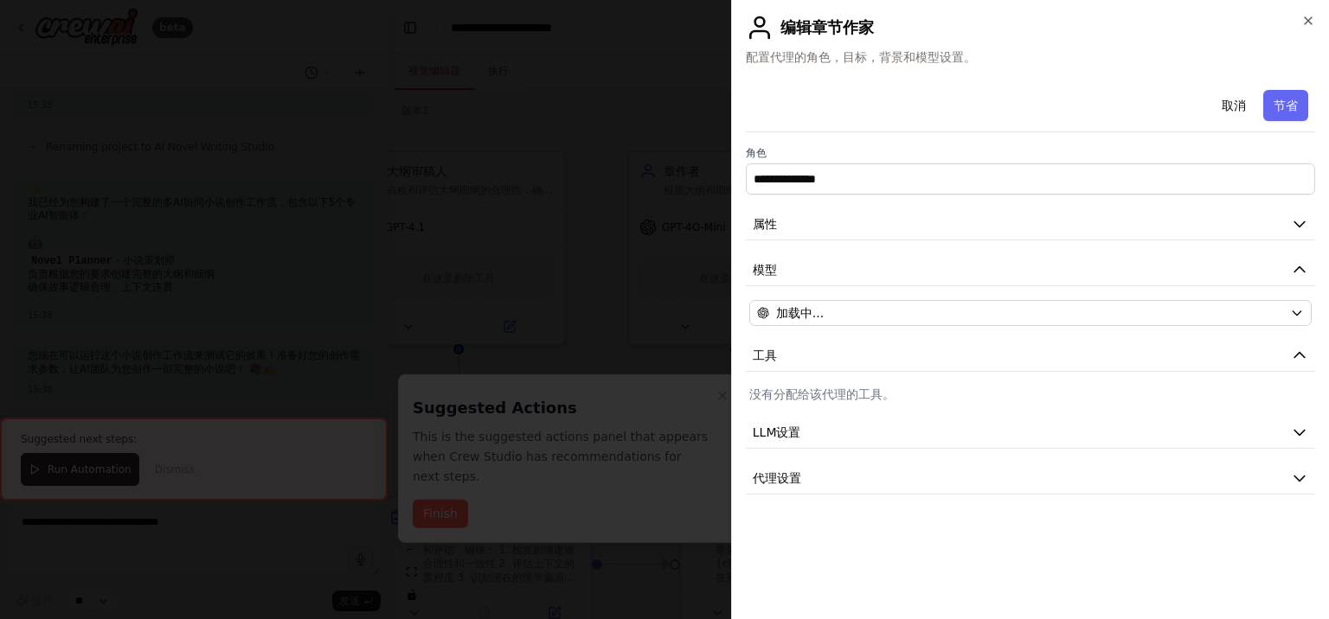
scroll to position [0, 0]
